Goal: Transaction & Acquisition: Subscribe to service/newsletter

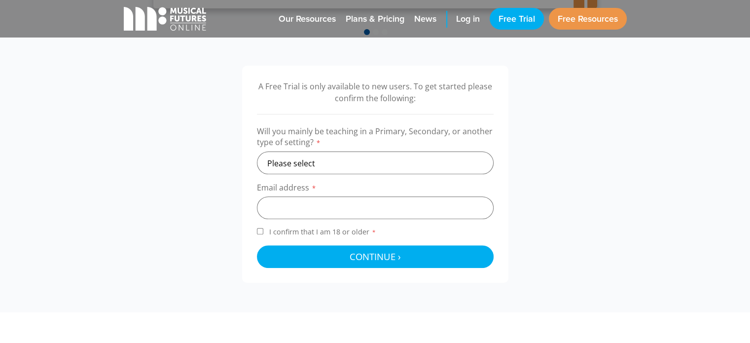
scroll to position [295, 0]
click at [362, 160] on select "Please select Primary Secondary Other" at bounding box center [375, 163] width 237 height 23
select select "secondary"
click at [257, 152] on select "Please select Primary Secondary Other" at bounding box center [375, 163] width 237 height 23
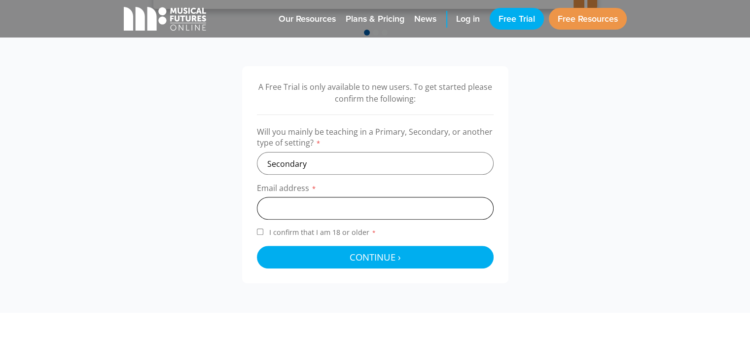
click at [320, 217] on input "email" at bounding box center [375, 208] width 237 height 23
type input "mariacarmelalipizzi@gmail.com"
click at [280, 228] on span "I confirm that I am 18 or older *" at bounding box center [322, 231] width 111 height 9
click at [263, 228] on input "I confirm that I am 18 or older *" at bounding box center [260, 231] width 6 height 6
checkbox input "true"
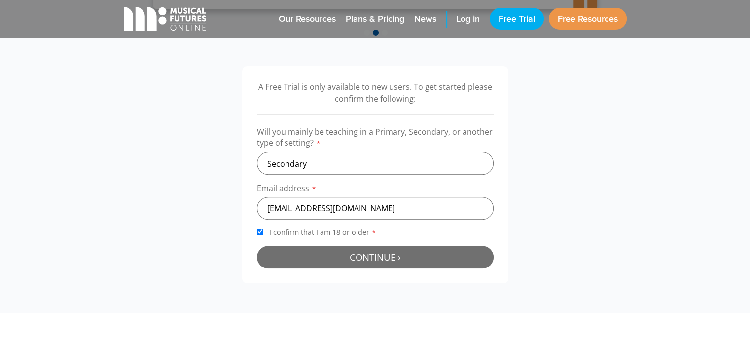
click at [343, 251] on button "Continue › Checking your details..." at bounding box center [375, 257] width 237 height 23
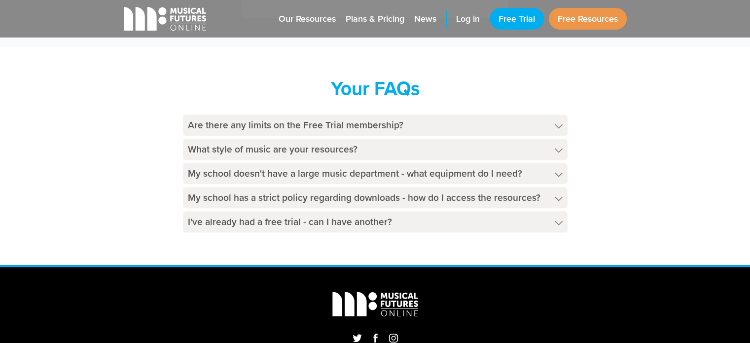
scroll to position [496, 0]
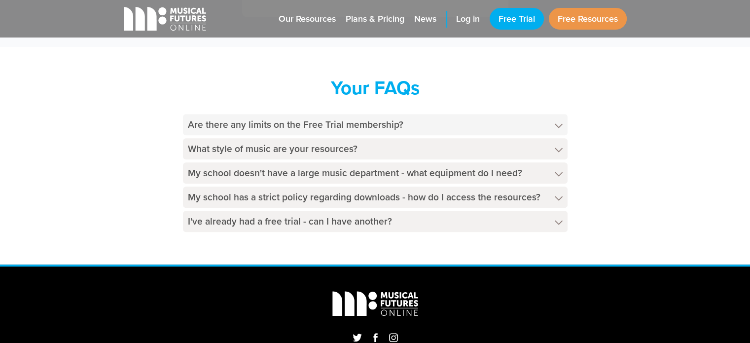
click at [331, 129] on h4 "Are there any limits on the Free Trial membership?" at bounding box center [375, 124] width 385 height 21
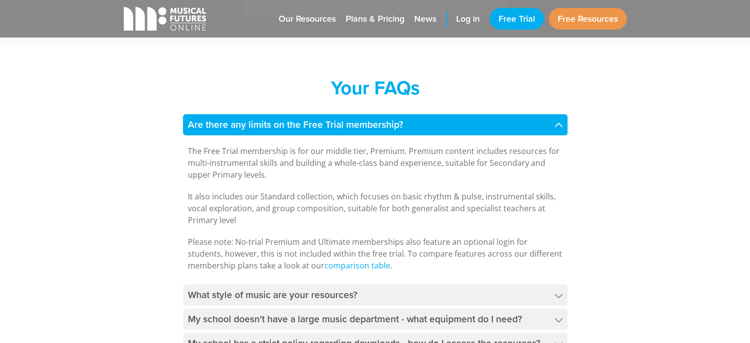
click at [331, 129] on h4 "Are there any limits on the Free Trial membership?" at bounding box center [375, 124] width 385 height 21
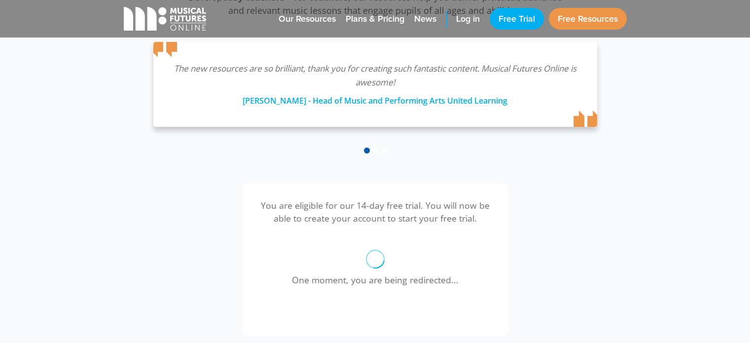
scroll to position [169, 0]
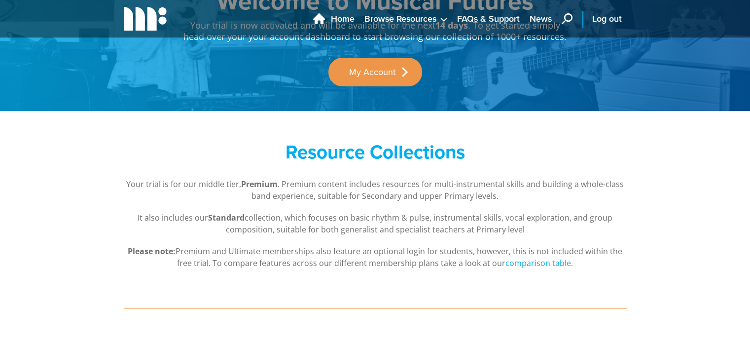
scroll to position [80, 0]
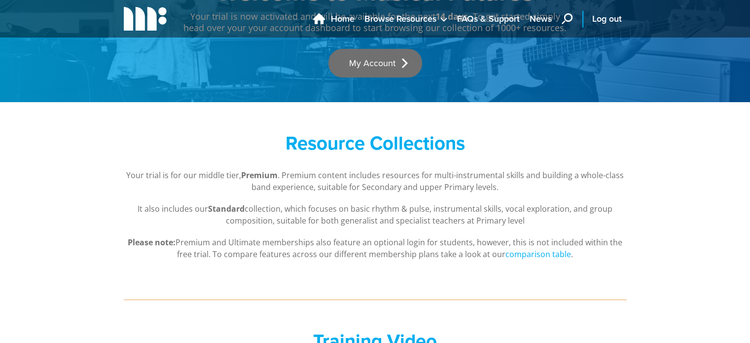
click at [376, 58] on link "My Account" at bounding box center [376, 63] width 94 height 29
